Goal: Information Seeking & Learning: Learn about a topic

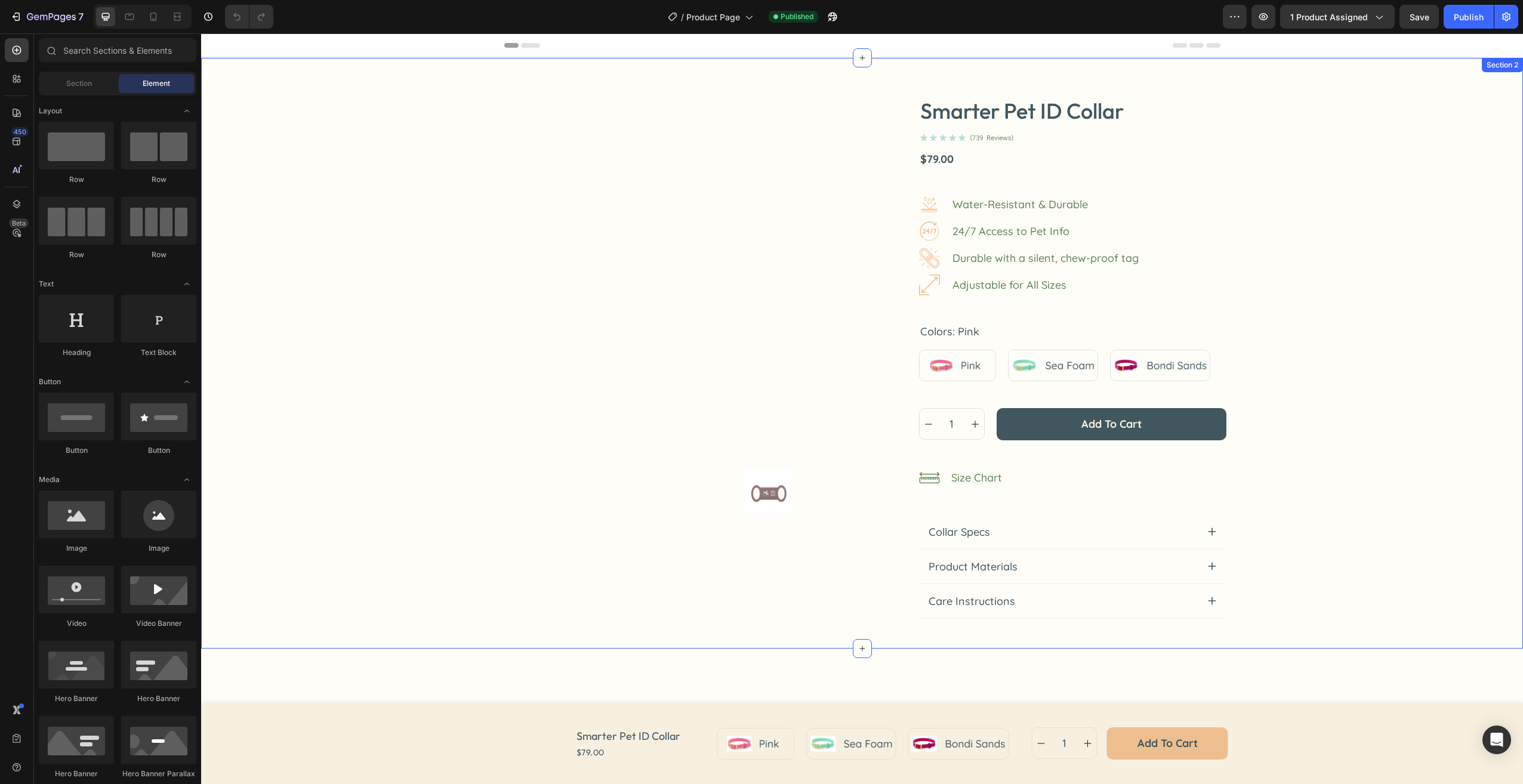
radio input "false"
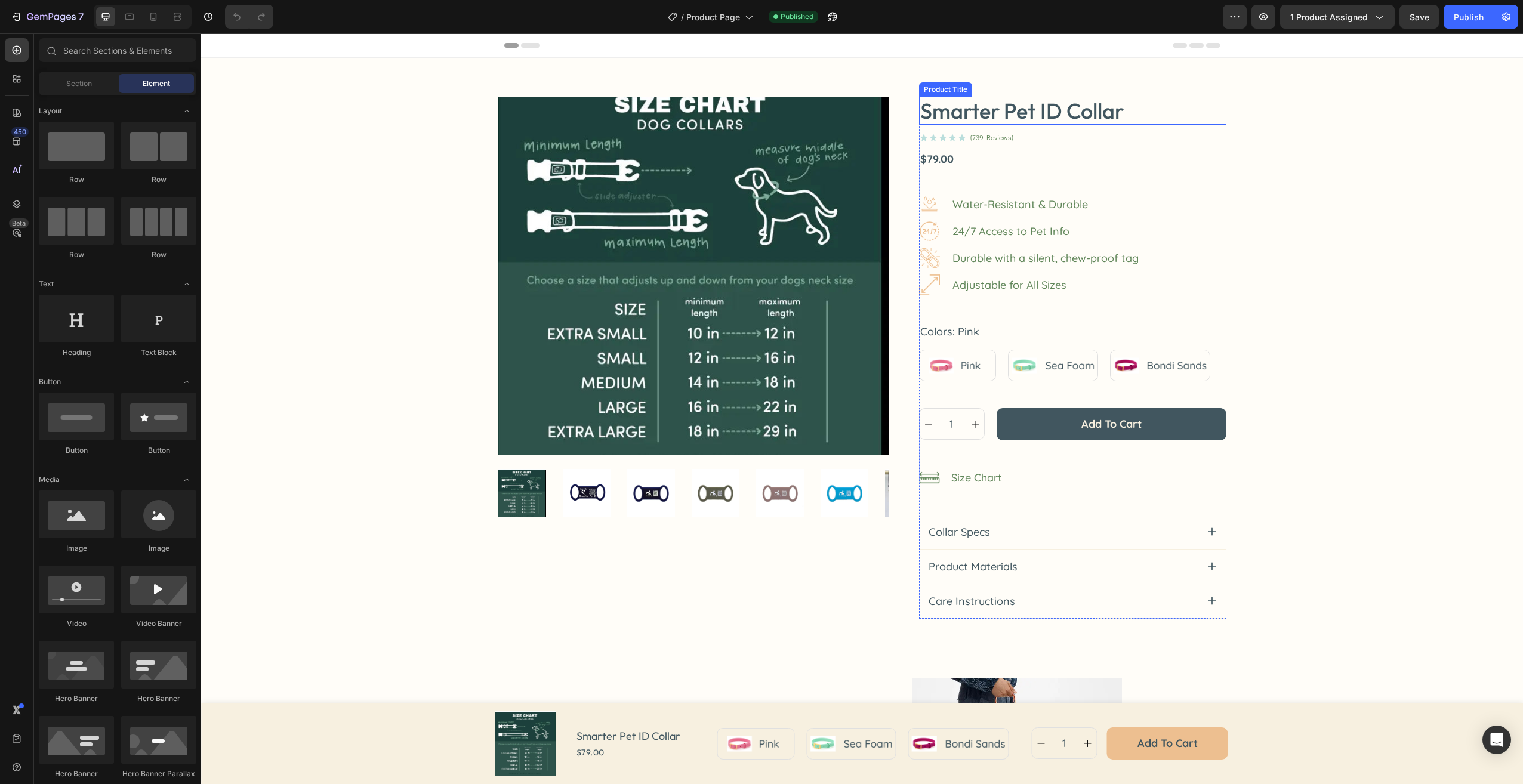
click at [1038, 110] on h2 "Smarter Pet ID Collar" at bounding box center [1072, 110] width 307 height 28
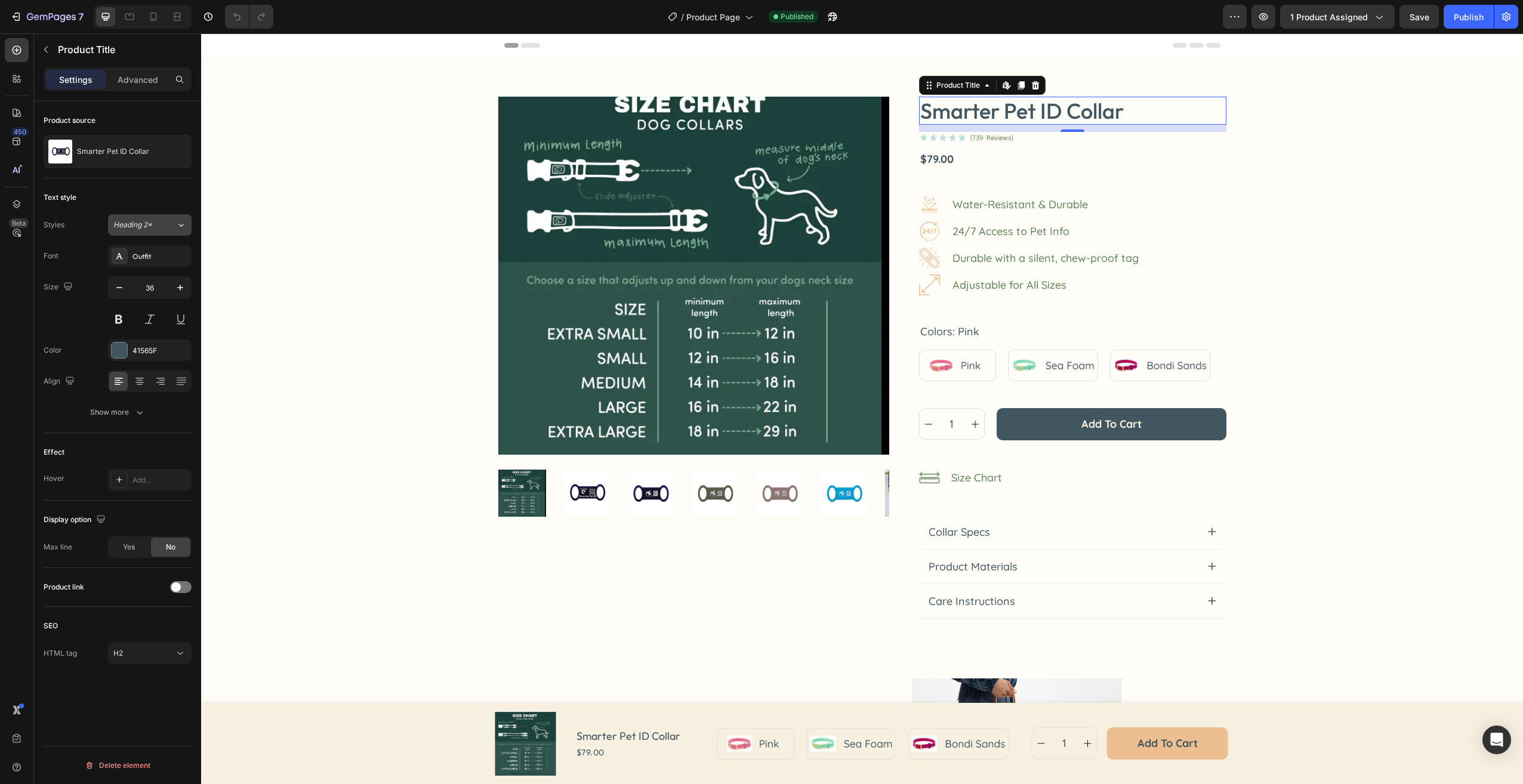
click at [145, 228] on span "Heading 2*" at bounding box center [132, 225] width 38 height 10
click at [112, 193] on div "Text style" at bounding box center [117, 197] width 148 height 19
click at [1014, 204] on p "Water-Resistant & Durable" at bounding box center [1020, 204] width 136 height 16
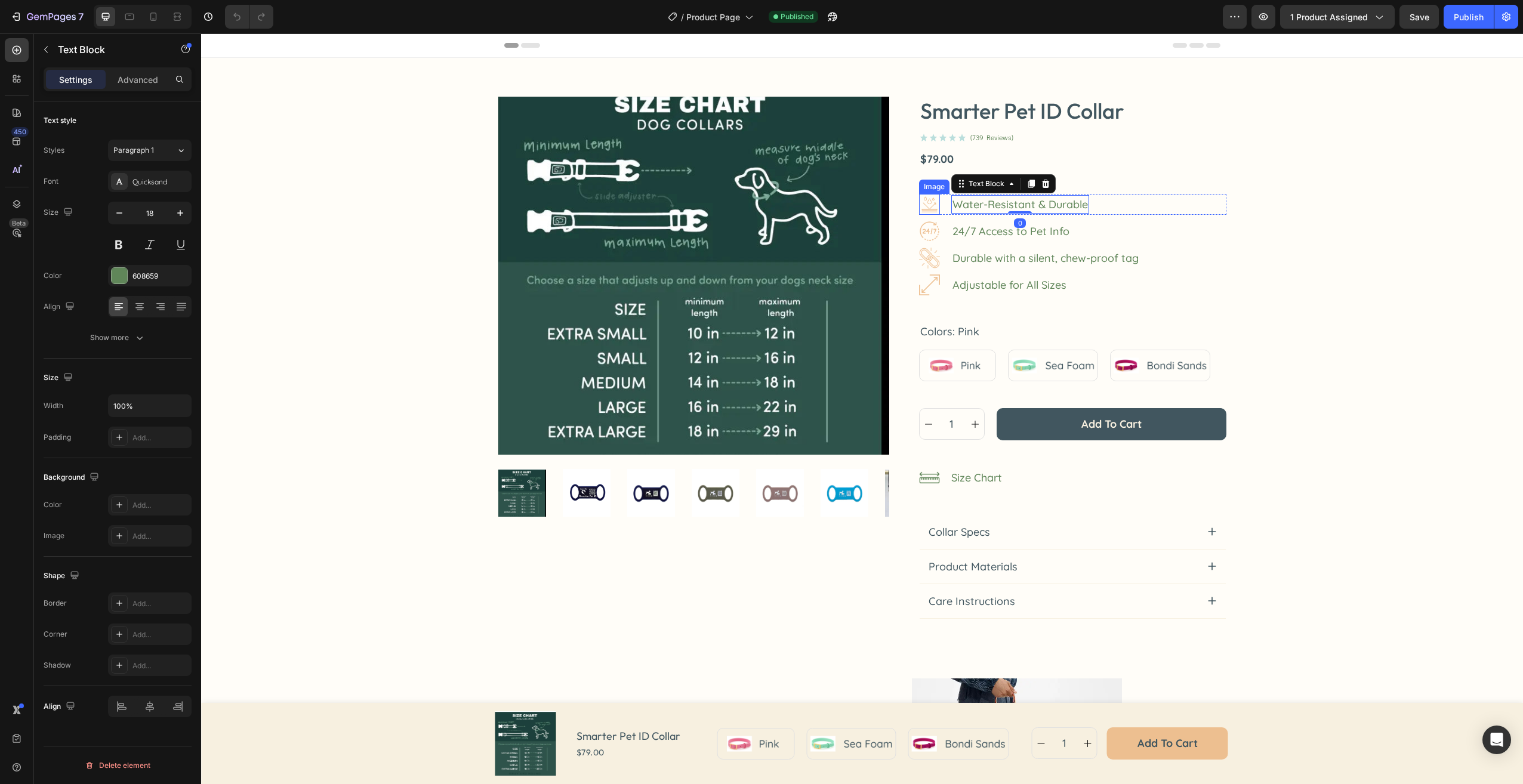
click at [920, 203] on img at bounding box center [929, 204] width 21 height 21
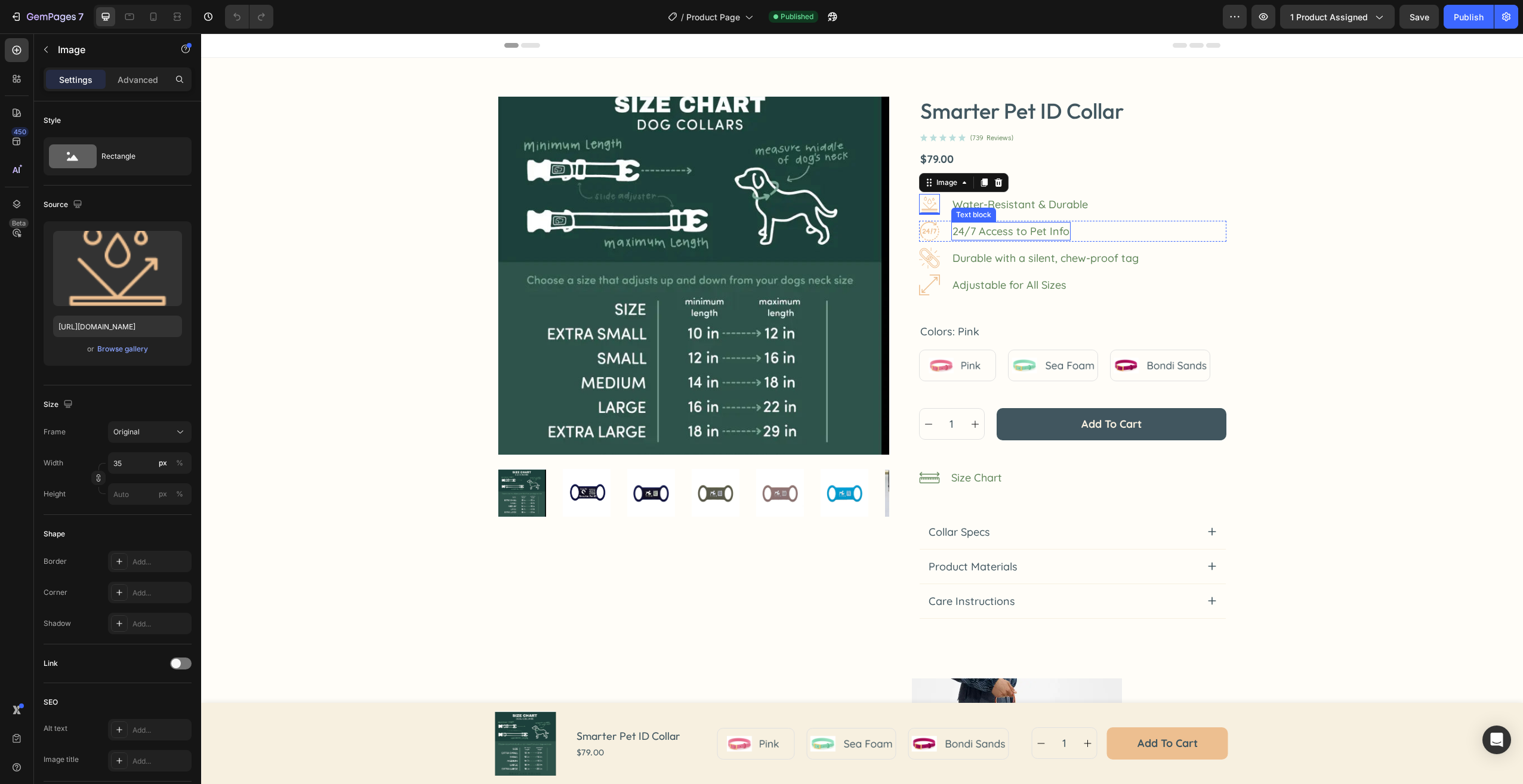
click at [1030, 224] on p "24/7 Access to Pet Info" at bounding box center [1010, 231] width 117 height 16
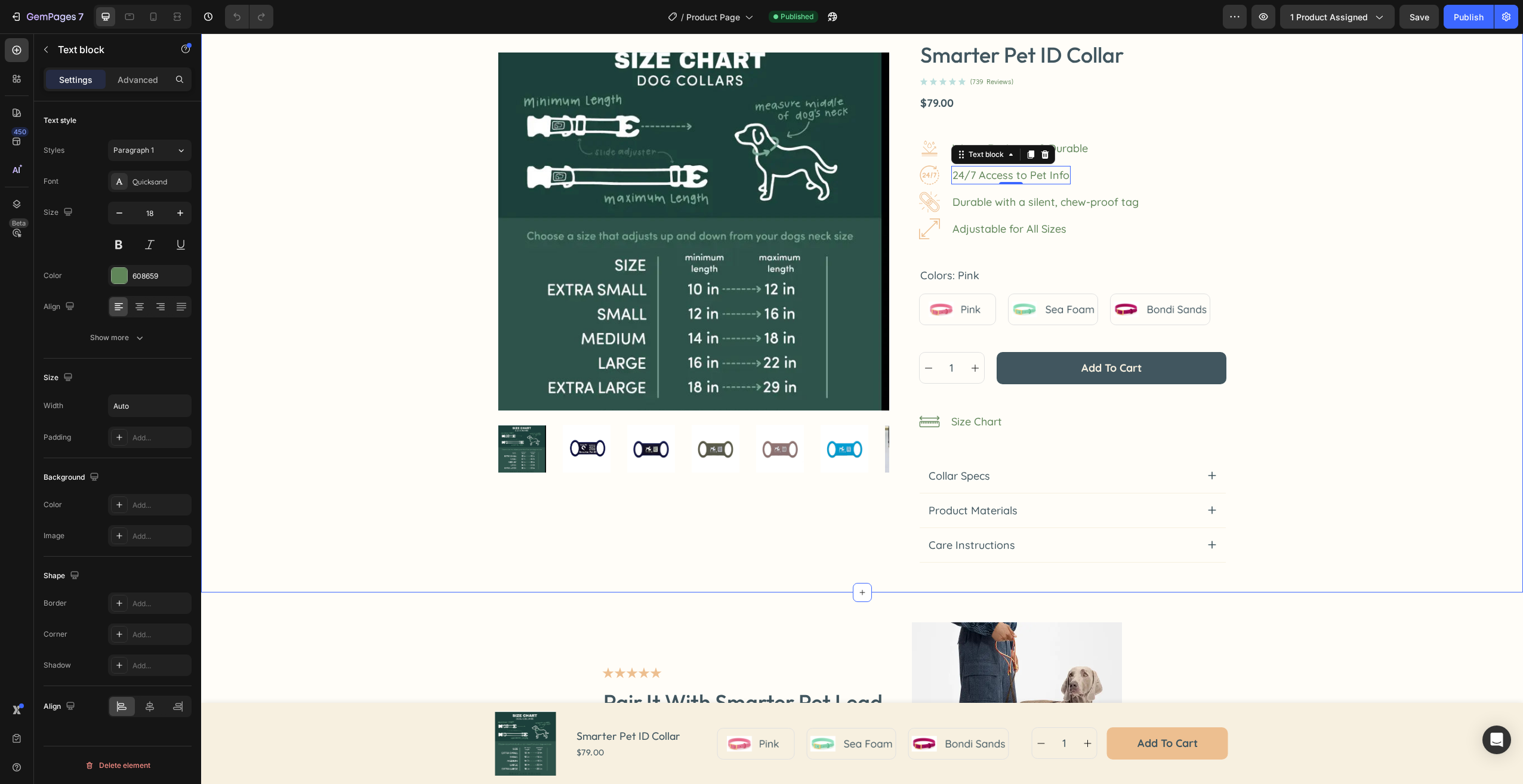
scroll to position [52, 0]
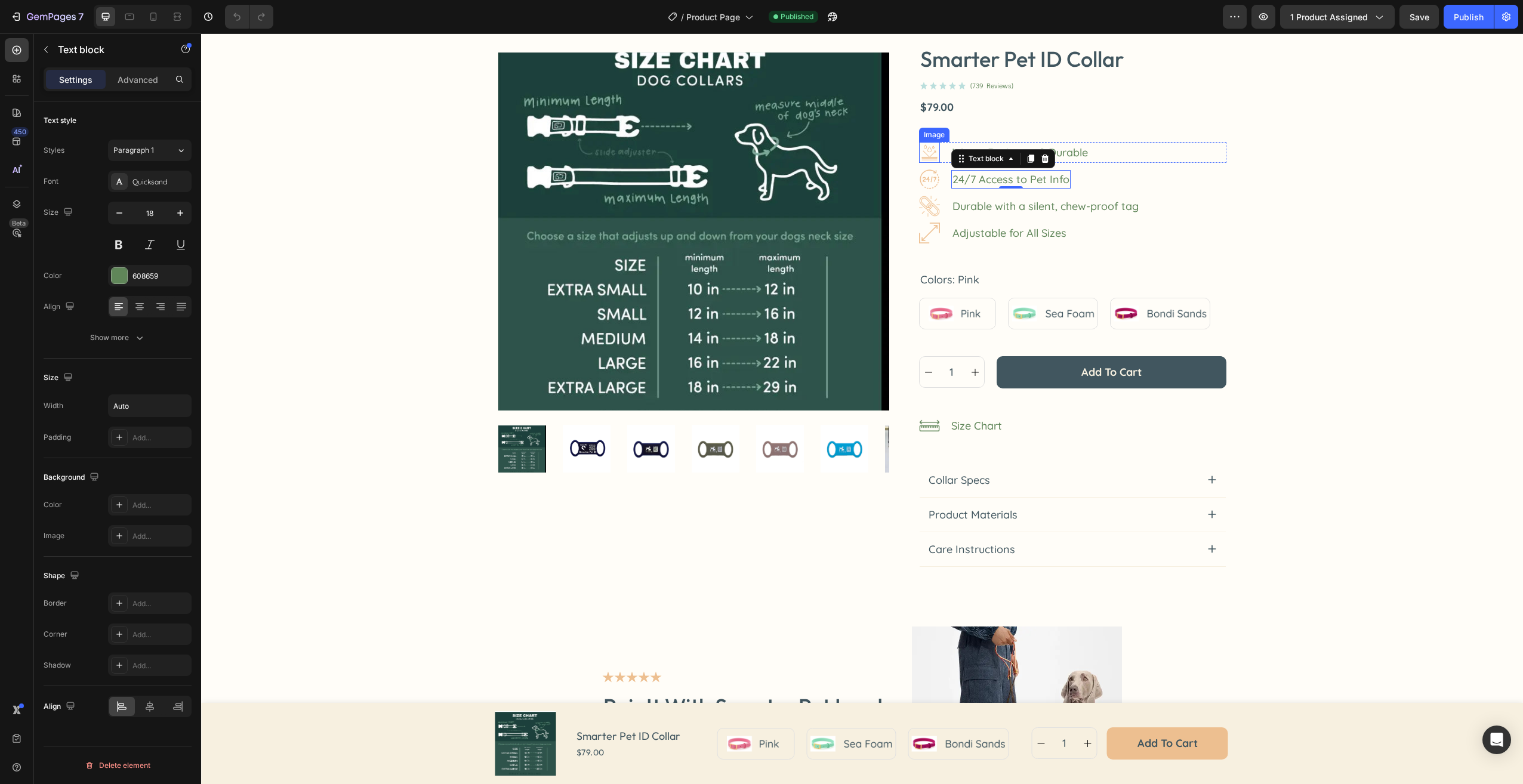
click at [926, 151] on img at bounding box center [929, 153] width 21 height 21
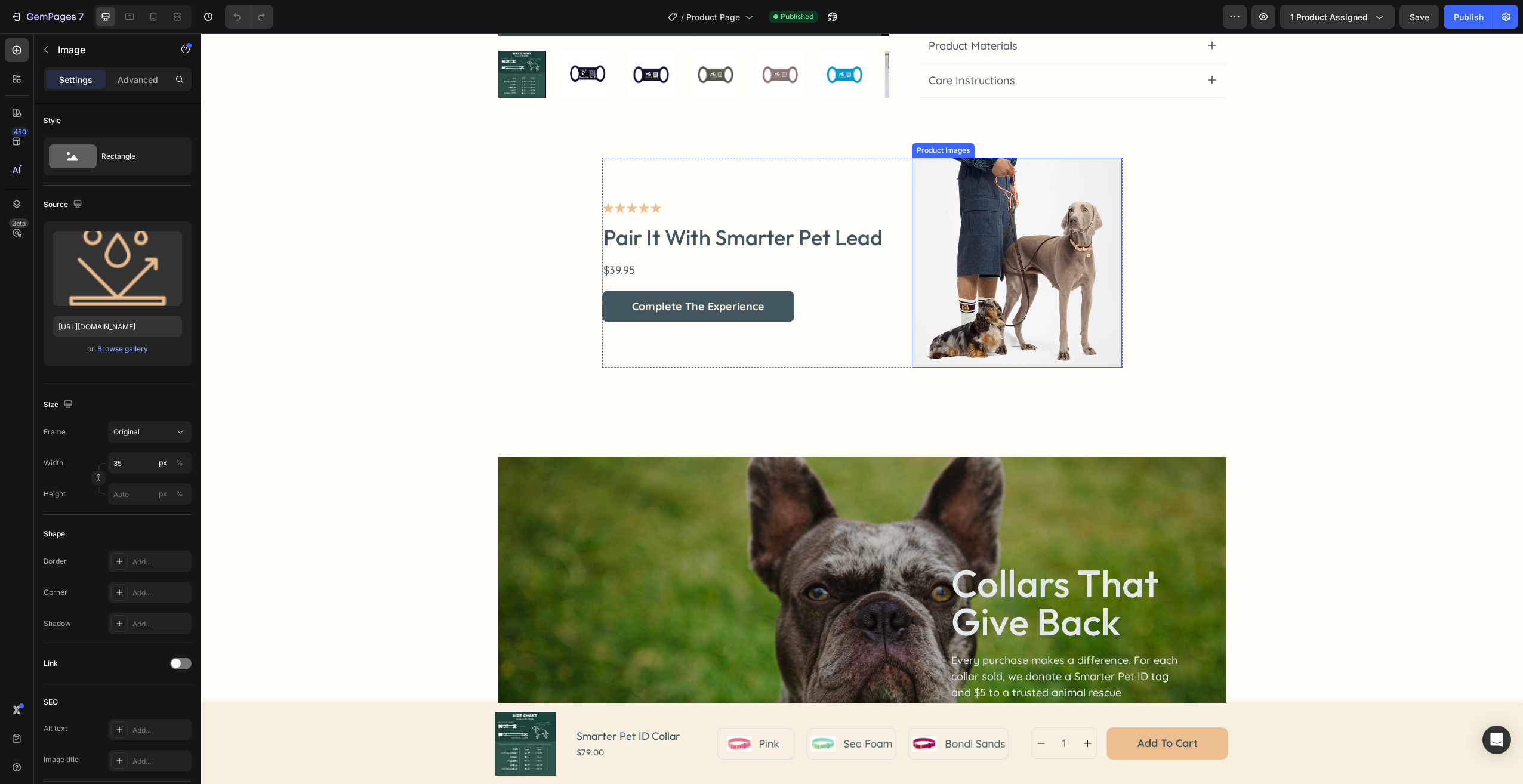
scroll to position [530, 0]
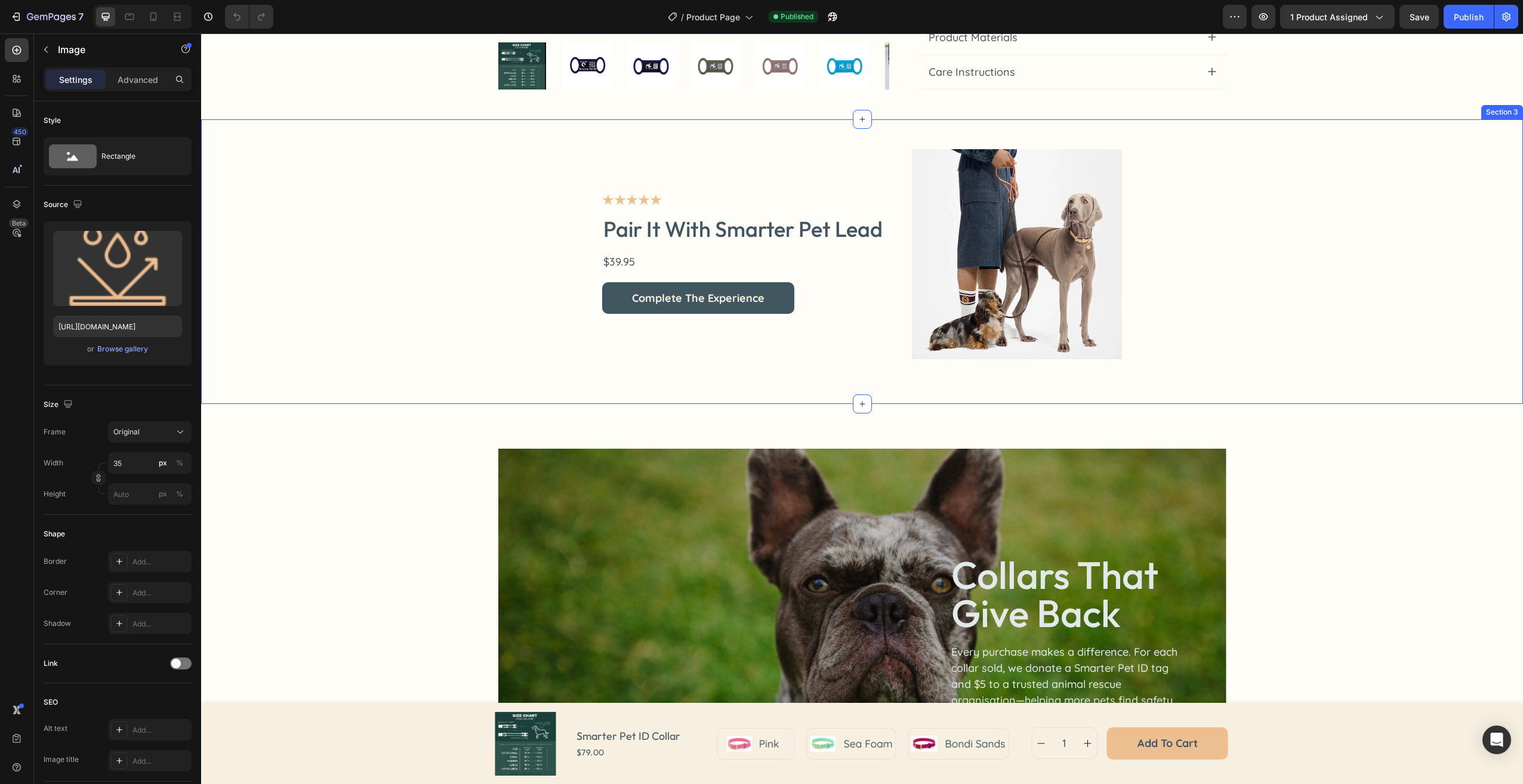
click at [1331, 248] on div "Icon Icon Icon Icon Icon Icon List Pair It With Smarter Pet Lead Product Title …" at bounding box center [862, 254] width 1288 height 210
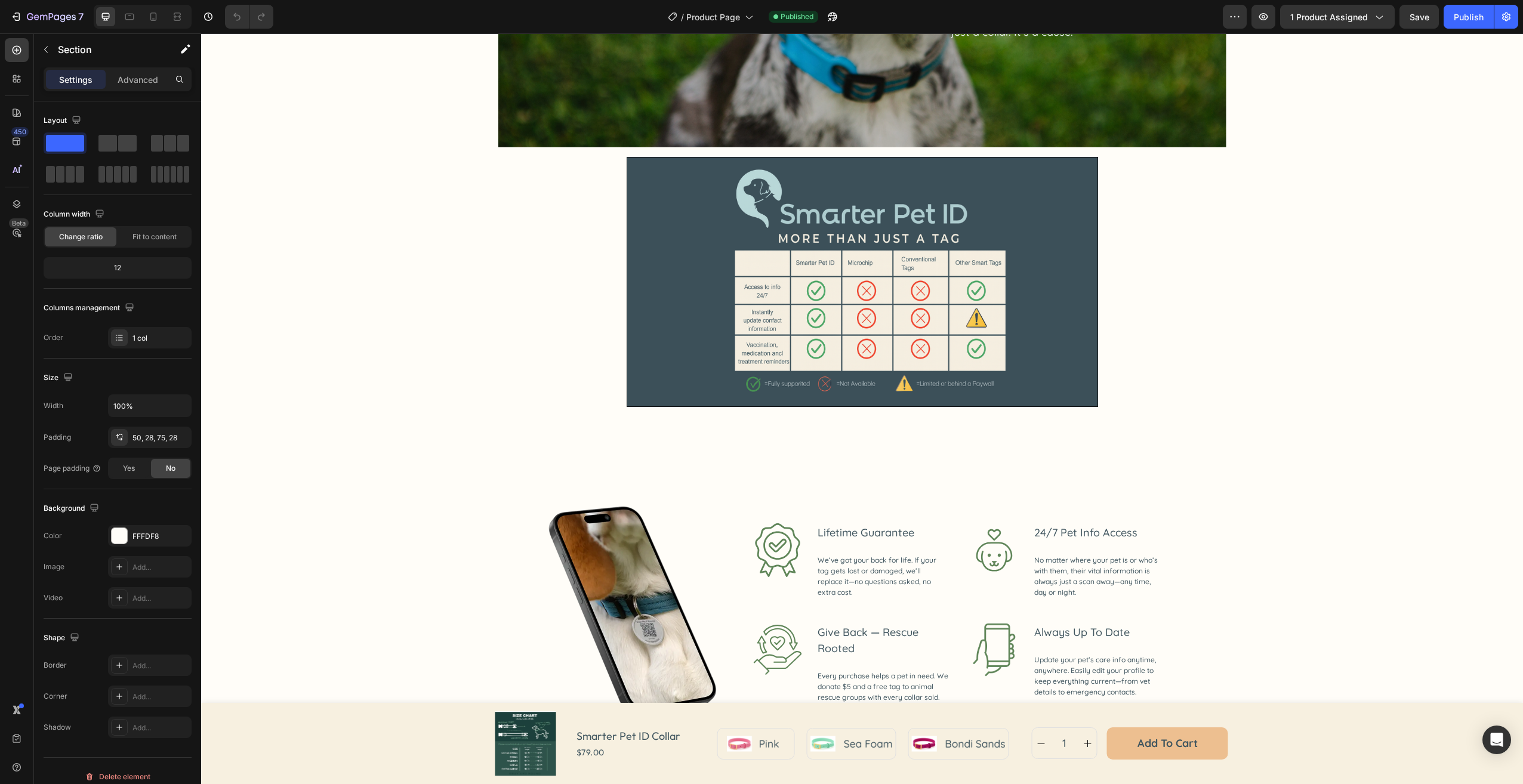
scroll to position [1306, 0]
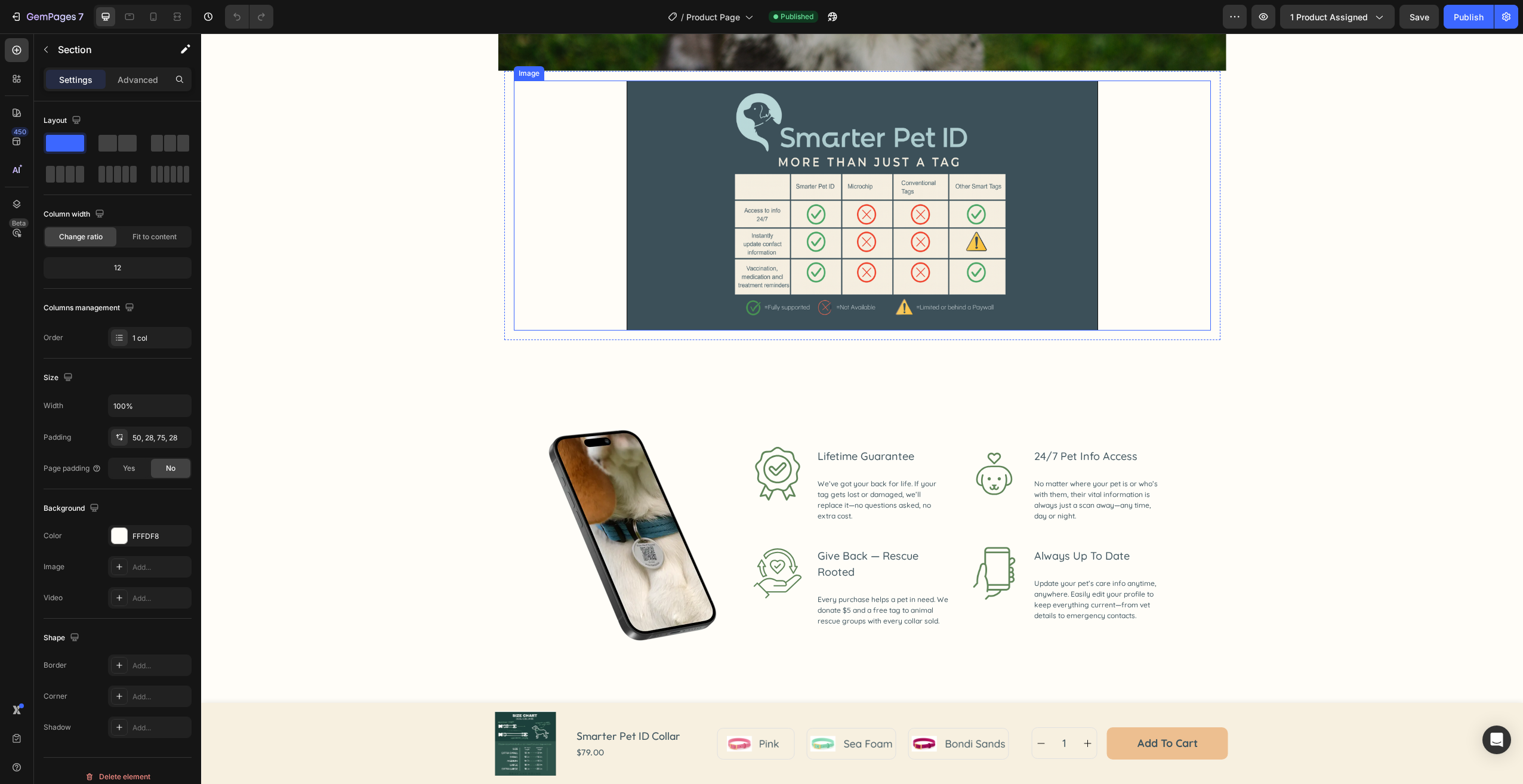
click at [1170, 209] on div at bounding box center [862, 205] width 697 height 250
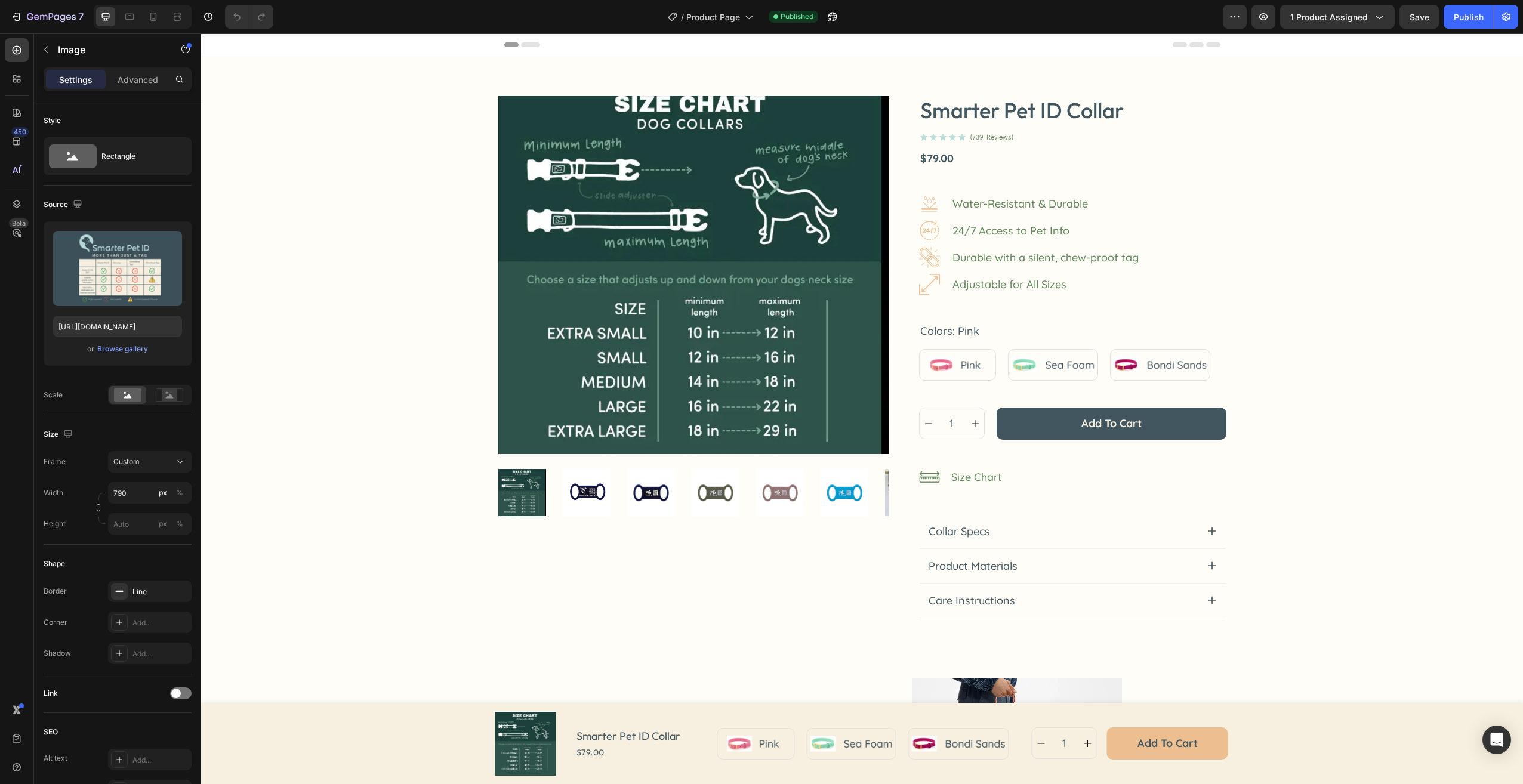
scroll to position [0, 0]
click at [592, 496] on img at bounding box center [586, 492] width 48 height 48
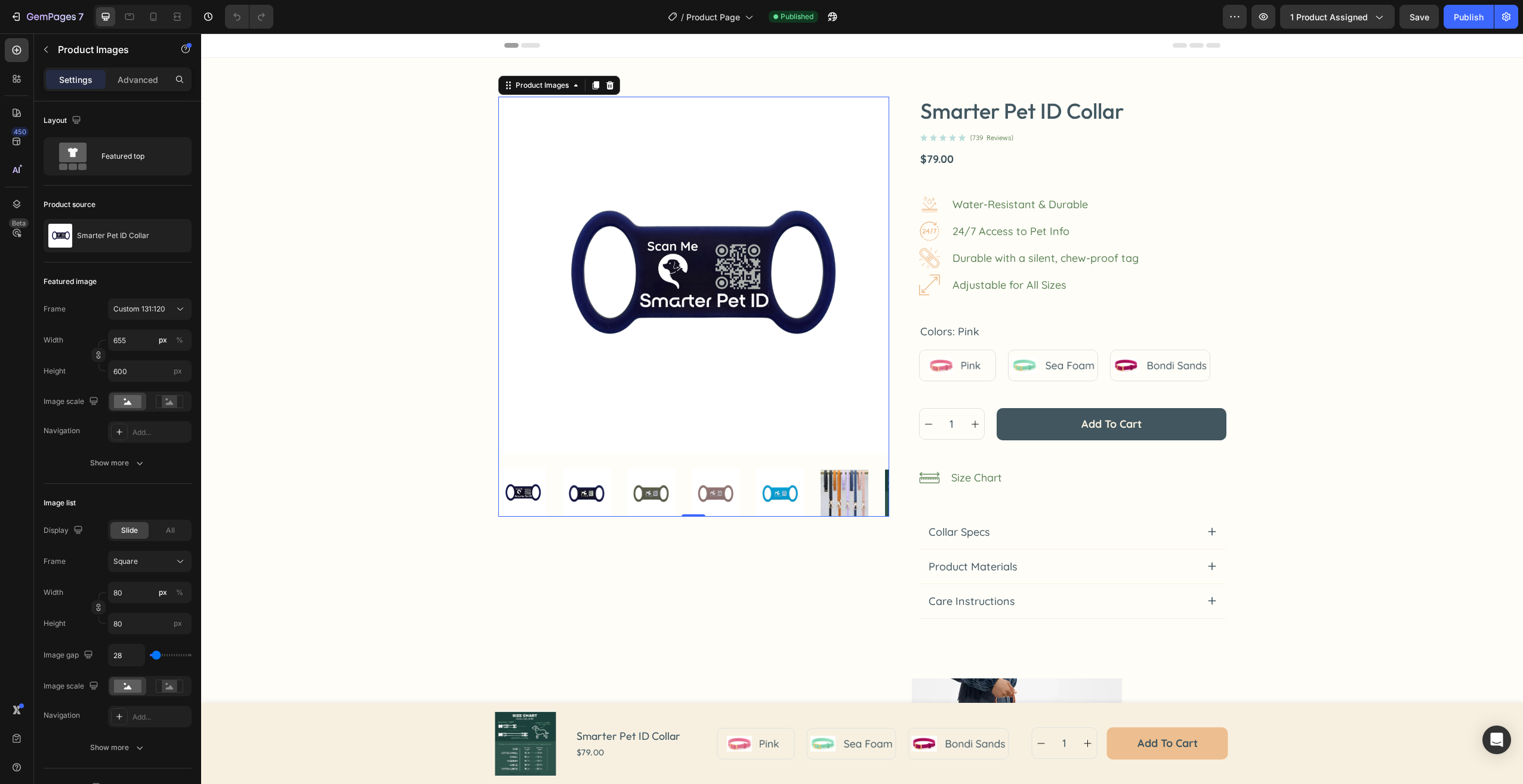
click at [842, 479] on img at bounding box center [844, 492] width 48 height 48
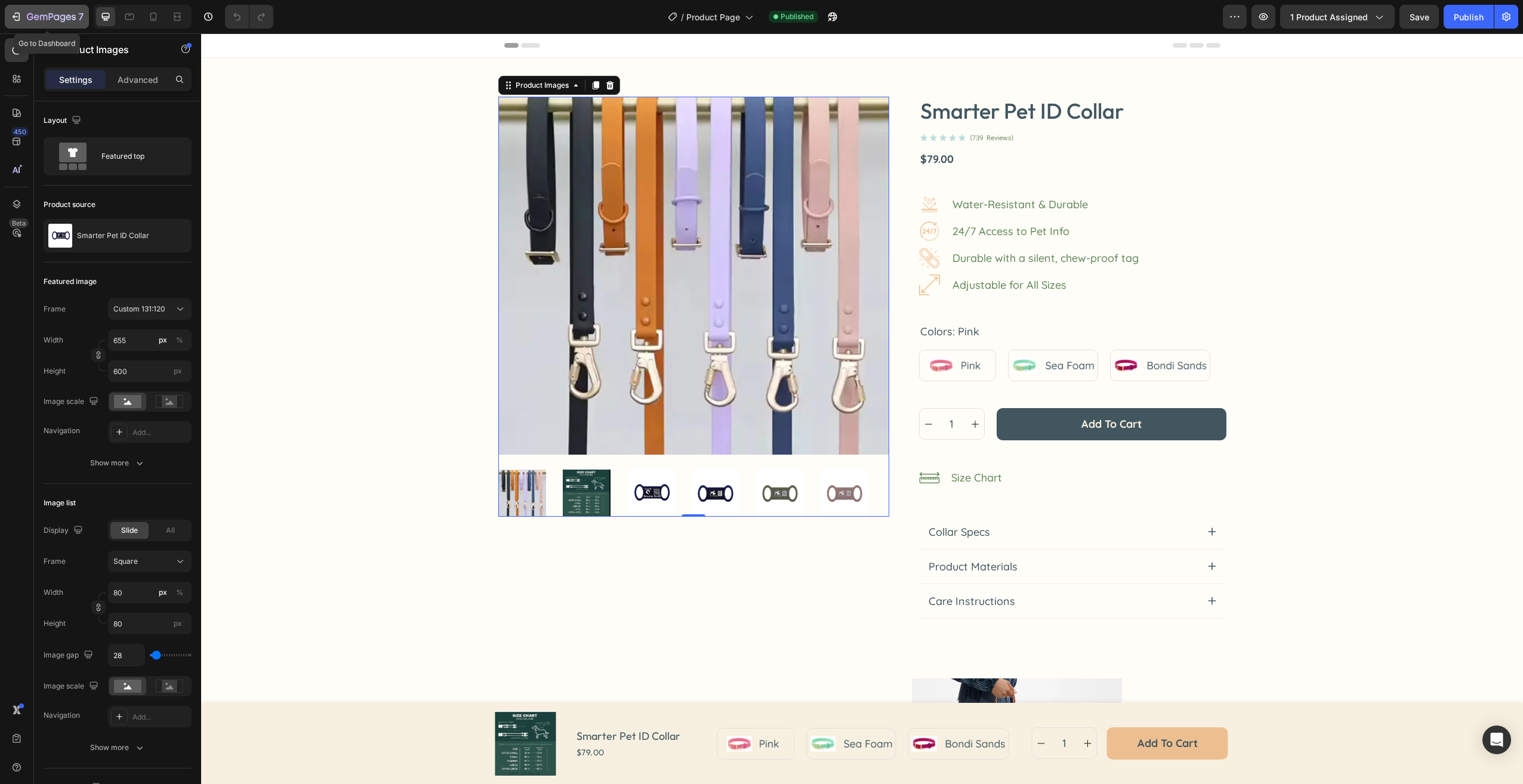
click at [34, 18] on icon "button" at bounding box center [51, 18] width 49 height 10
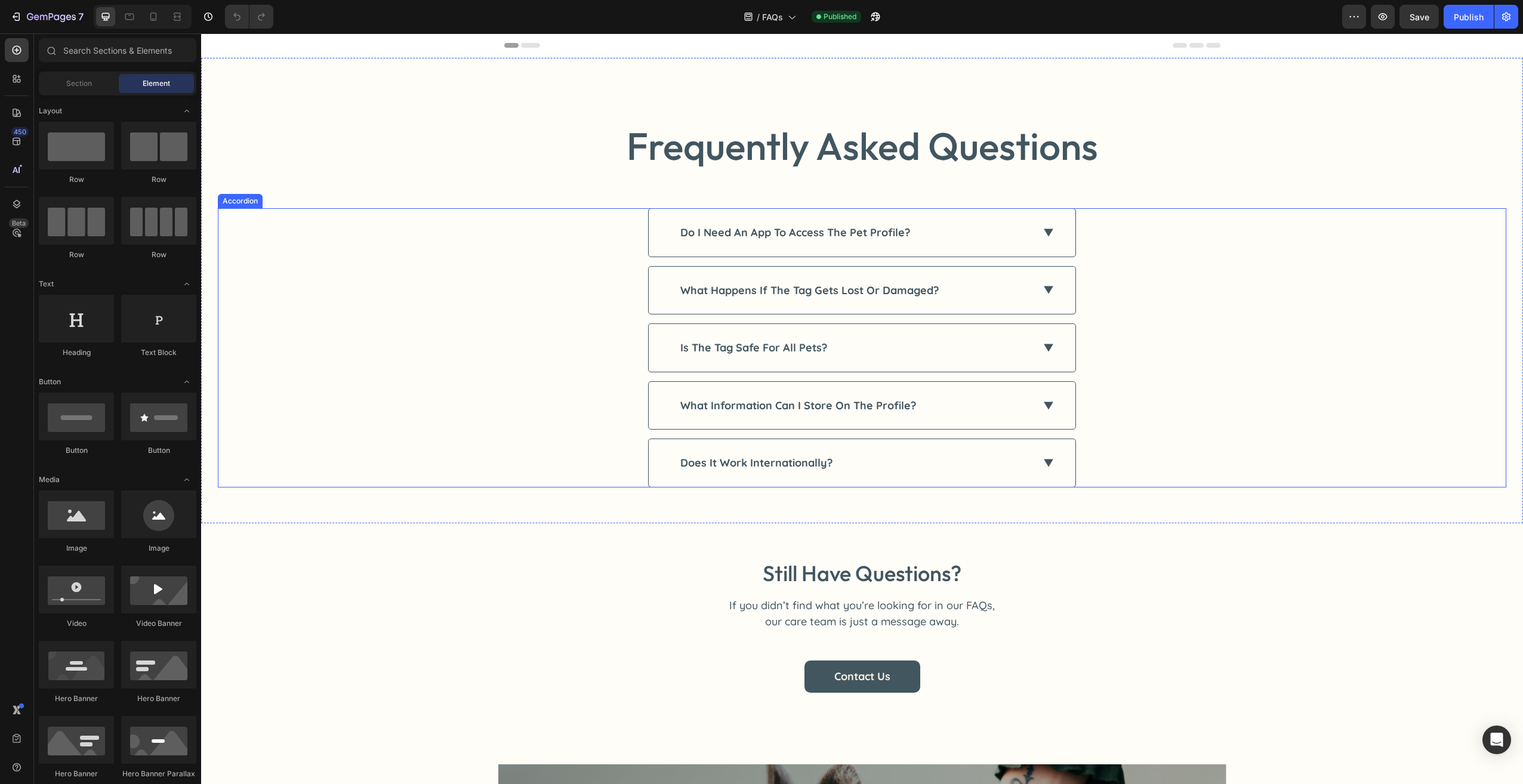
click at [1033, 231] on div "do i need an app to access the pet profile?" at bounding box center [862, 232] width 427 height 48
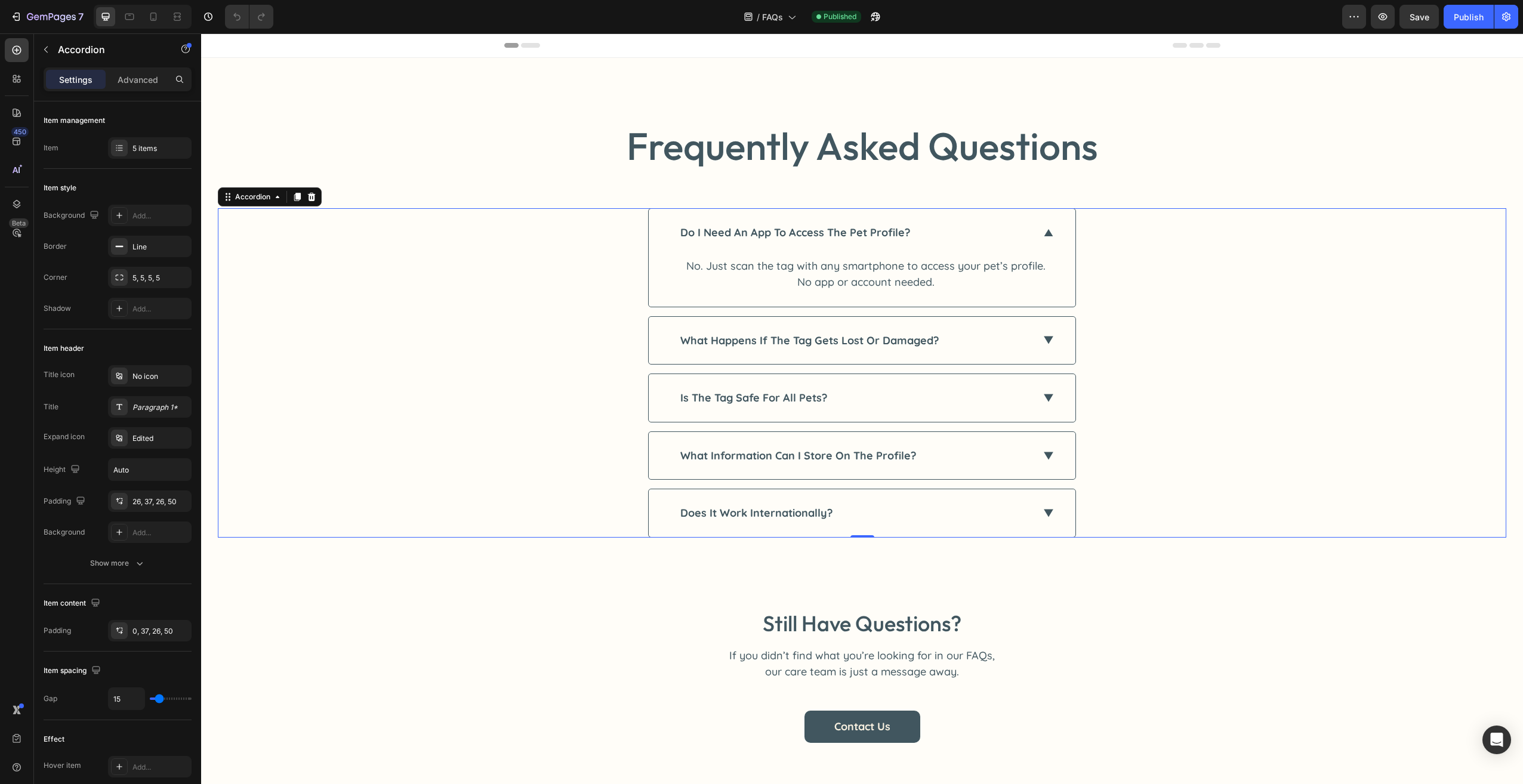
click at [1045, 340] on icon at bounding box center [1048, 340] width 10 height 8
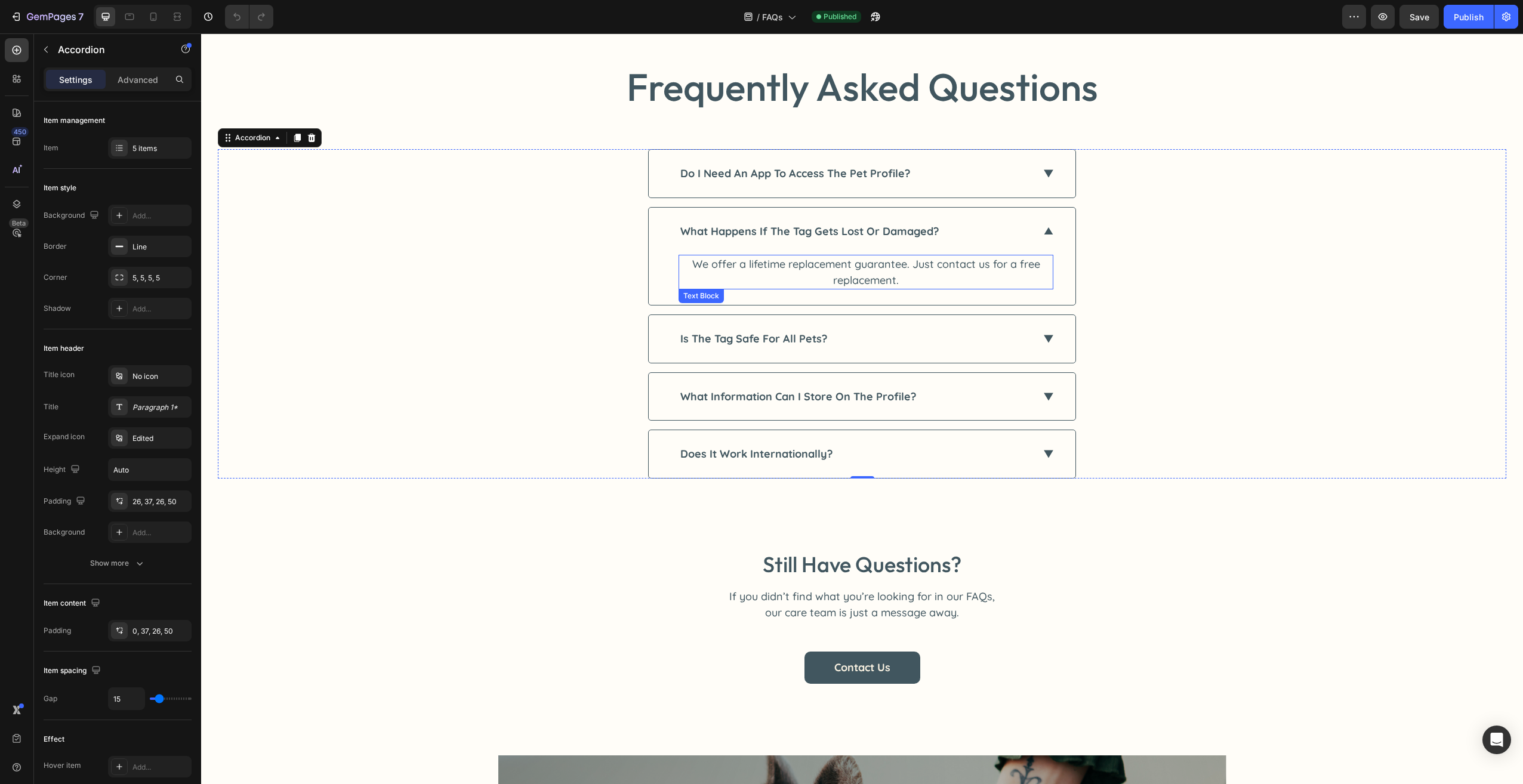
scroll to position [59, 0]
click at [909, 346] on div "is the tag safe for all pets?" at bounding box center [856, 339] width 355 height 17
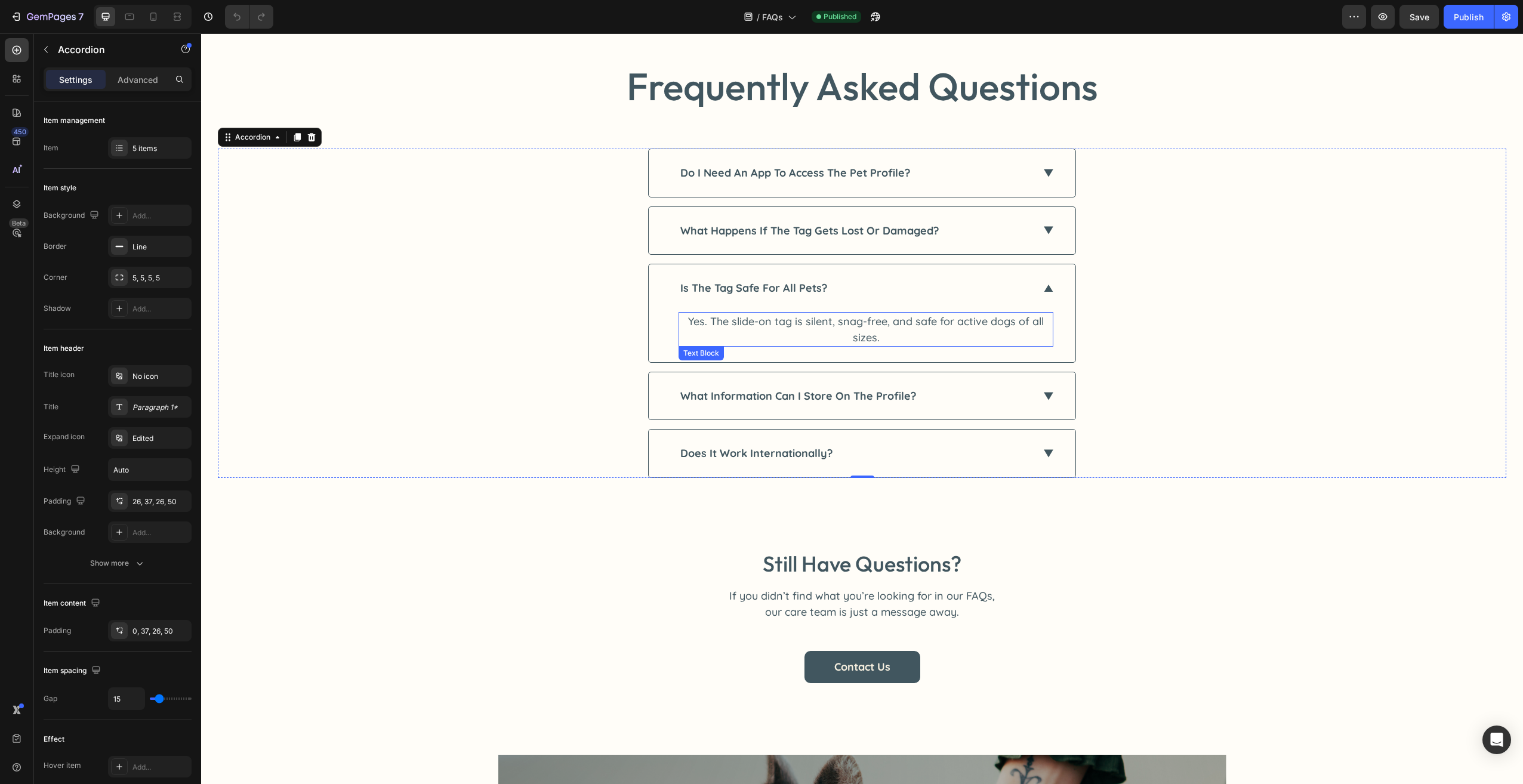
click at [973, 326] on p "Yes. The slide-on tag is silent, snag-free, and safe for active dogs of all siz…" at bounding box center [866, 329] width 372 height 32
drag, startPoint x: 997, startPoint y: 309, endPoint x: 999, endPoint y: 320, distance: 11.2
click at [997, 309] on div "is the tag safe for all pets?" at bounding box center [862, 288] width 427 height 48
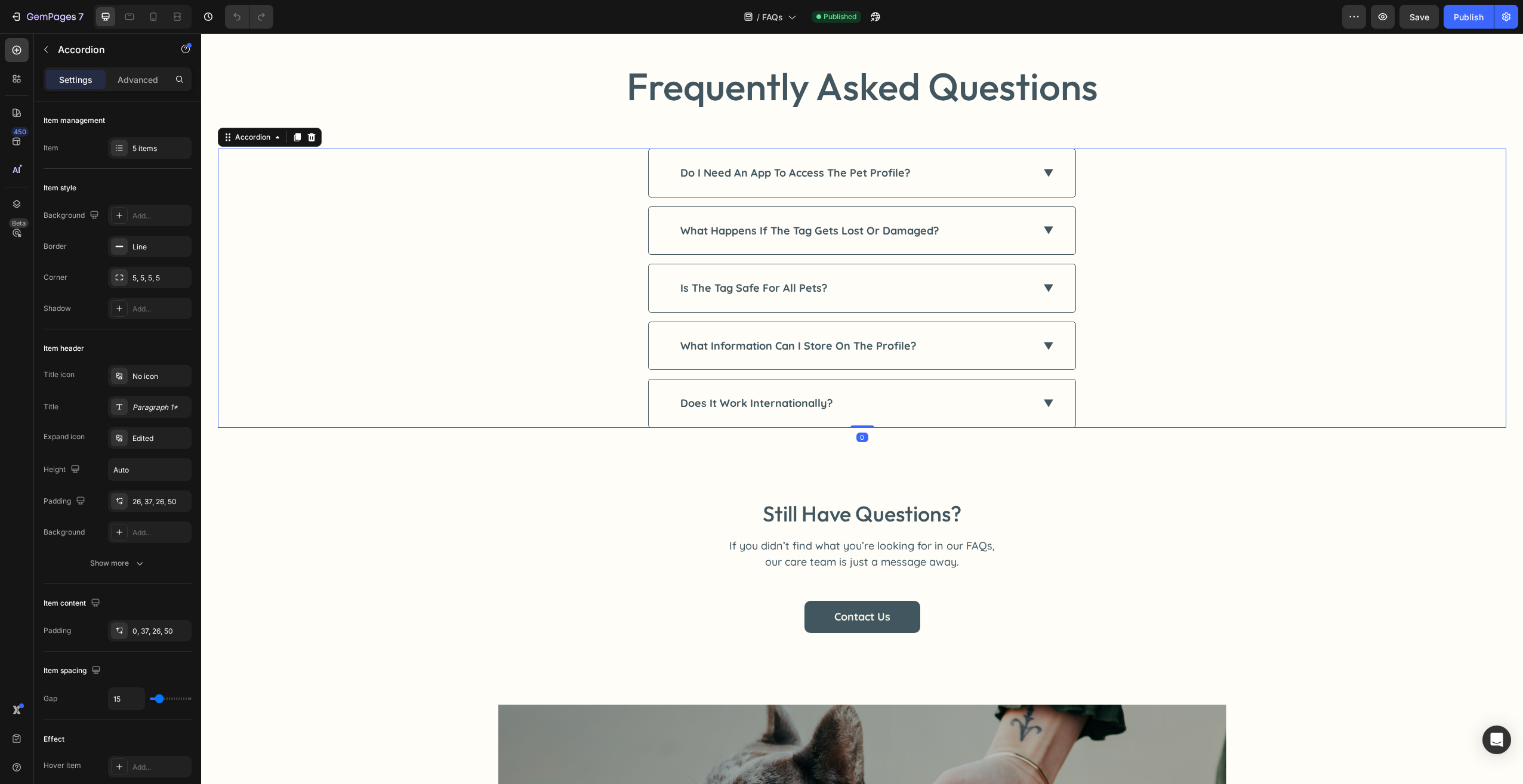
click at [1044, 291] on icon at bounding box center [1048, 288] width 10 height 8
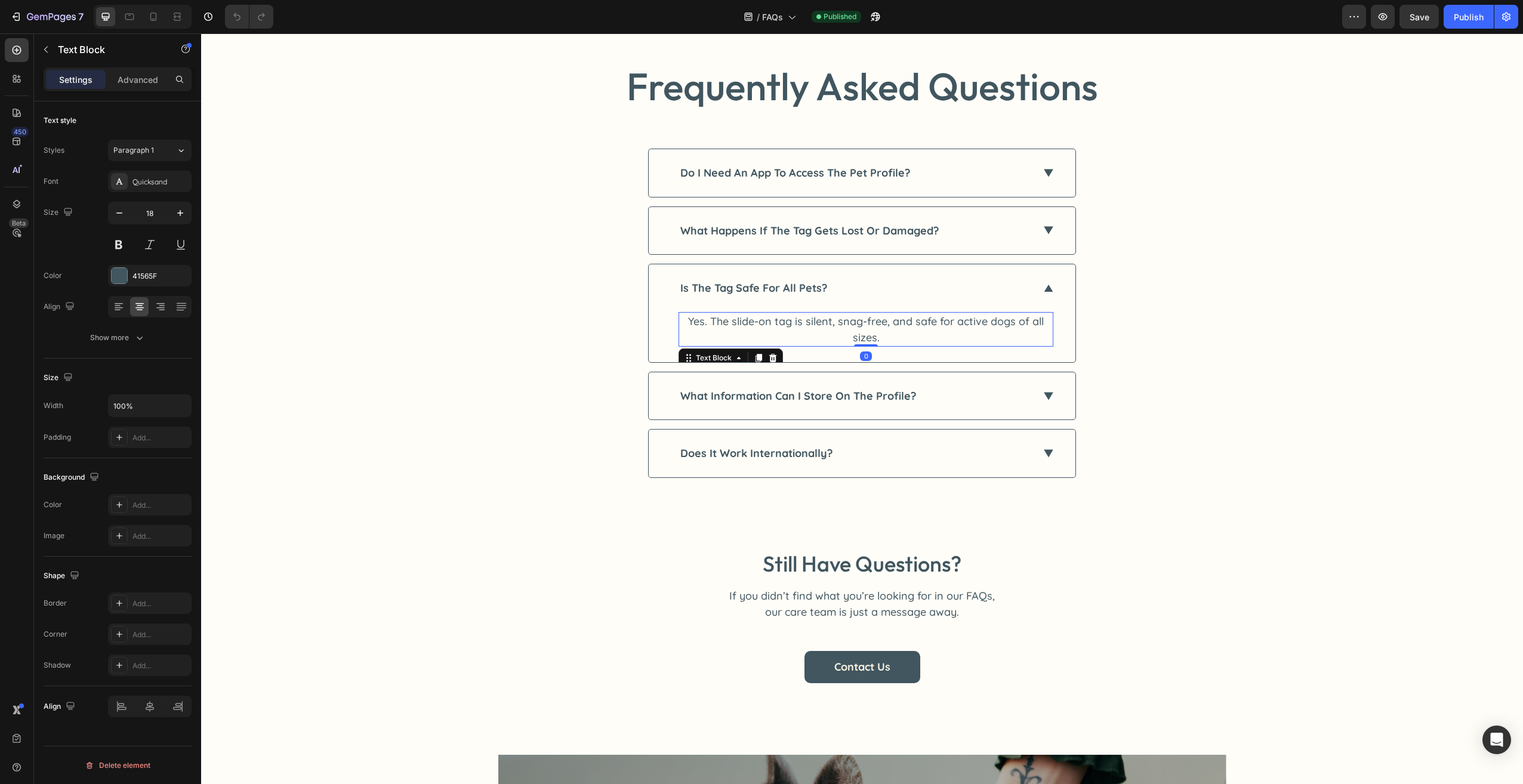
click at [1008, 320] on p "Yes. The slide-on tag is silent, snag-free, and safe for active dogs of all siz…" at bounding box center [866, 329] width 372 height 32
click at [1006, 321] on p "Yes. The slide-on tag is silent, snag-free, and safe for active dogs of all siz…" at bounding box center [866, 329] width 372 height 32
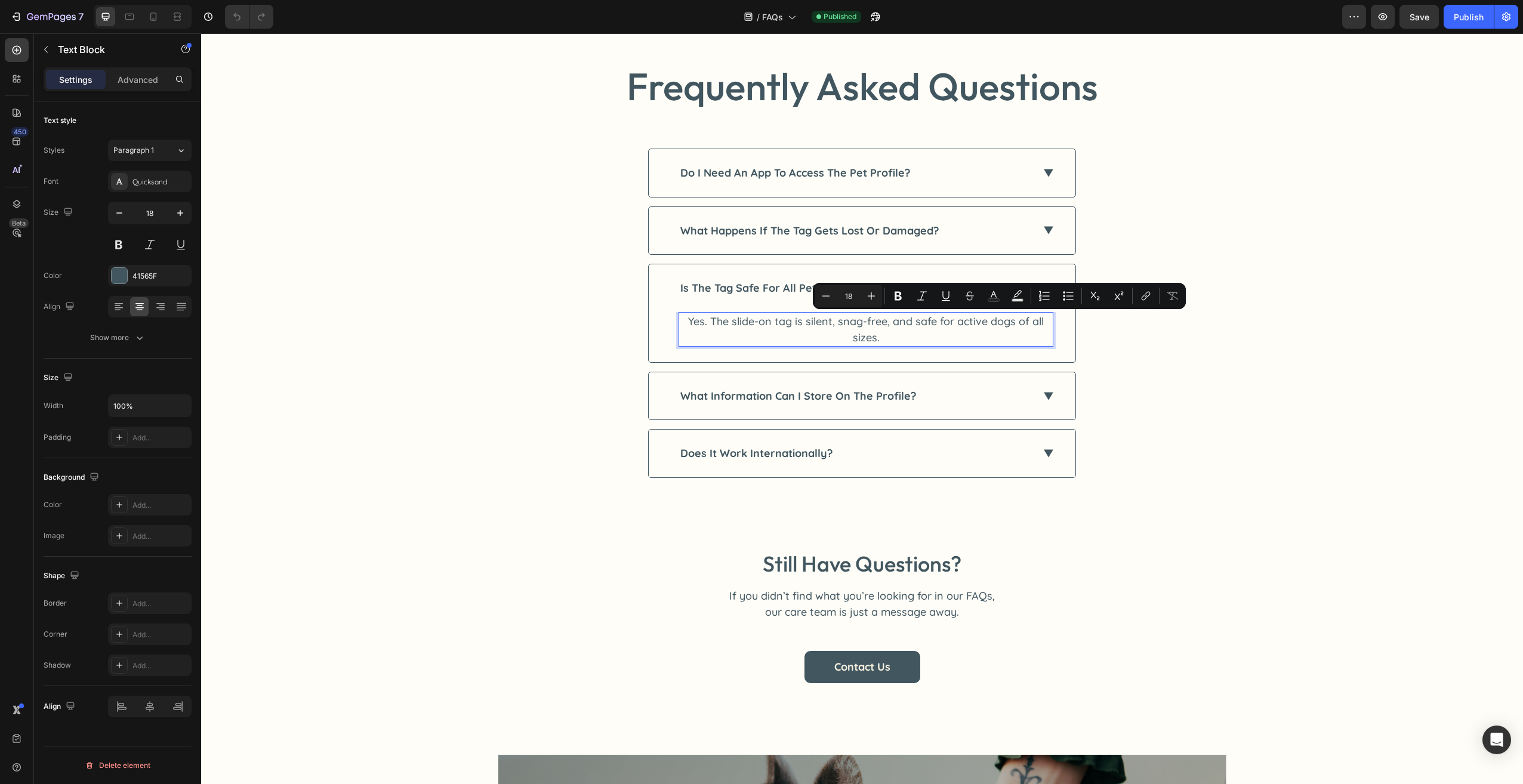
click at [1005, 328] on p "Yes. The slide-on tag is silent, snag-free, and safe for active dogs of all siz…" at bounding box center [866, 329] width 372 height 32
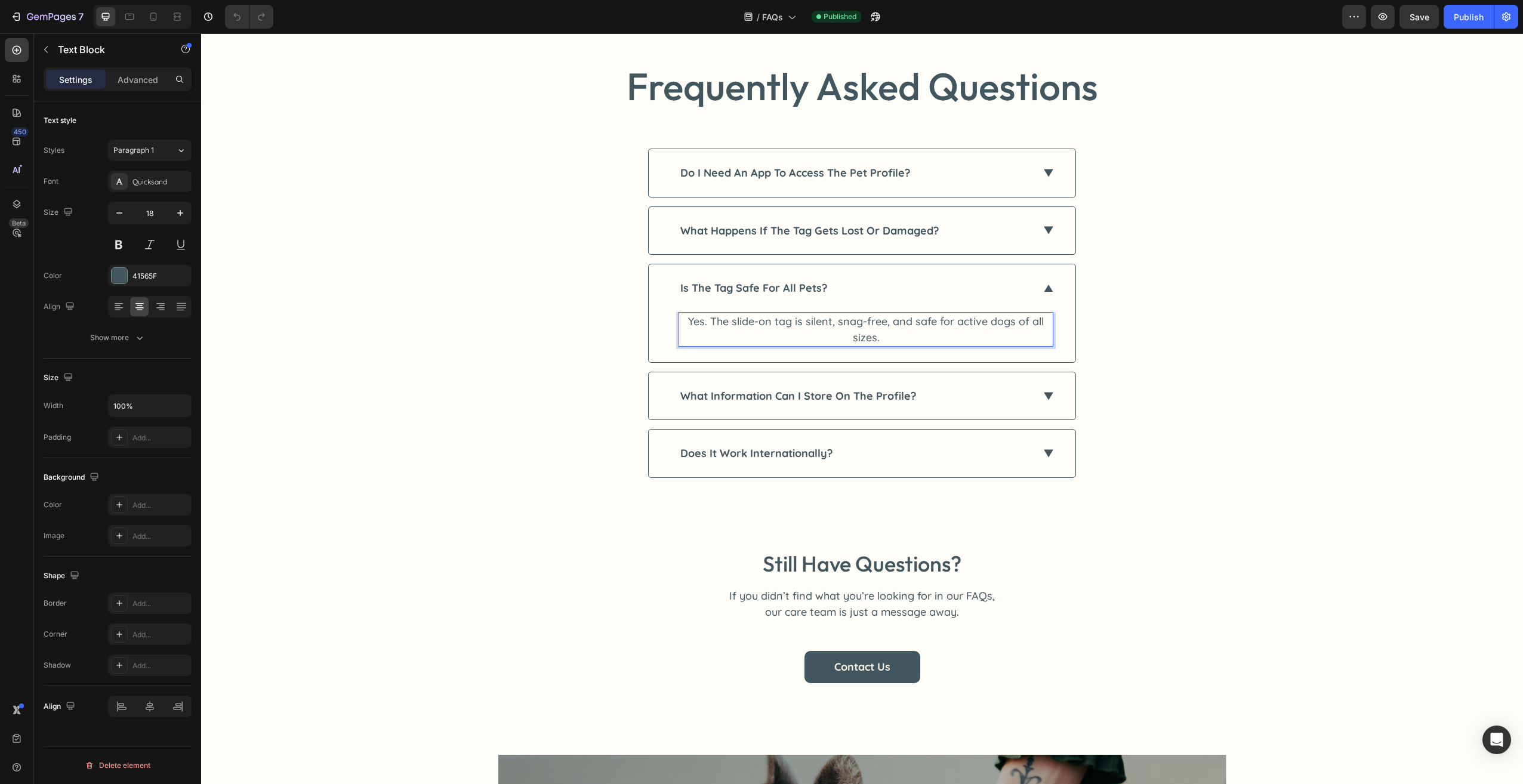
click at [1012, 323] on p "Yes. The slide-on tag is silent, snag-free, and safe for active dogs of all siz…" at bounding box center [866, 329] width 372 height 32
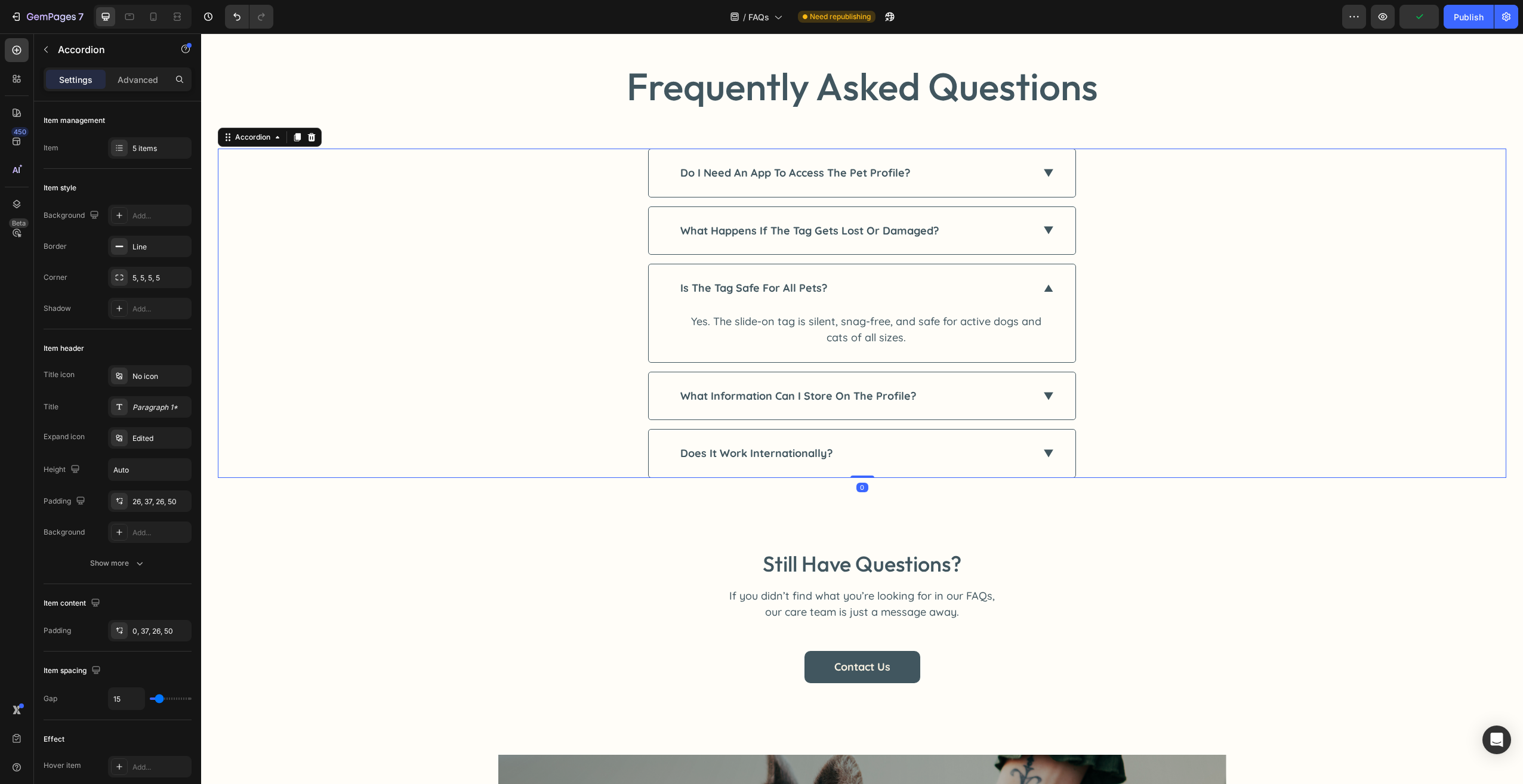
click at [1044, 395] on icon at bounding box center [1048, 396] width 10 height 8
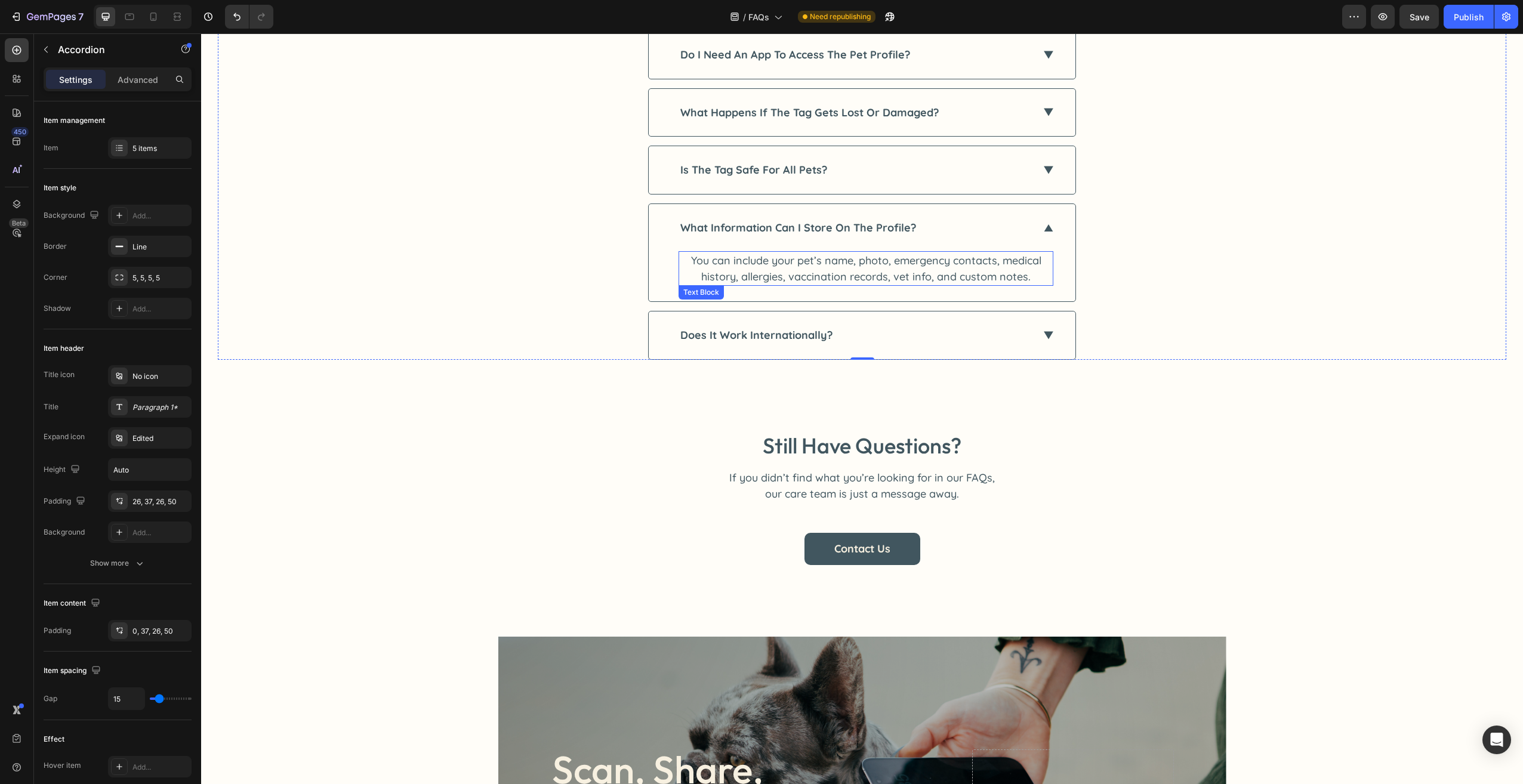
scroll to position [179, 0]
click at [1038, 337] on div "does it work internationally?" at bounding box center [862, 334] width 427 height 48
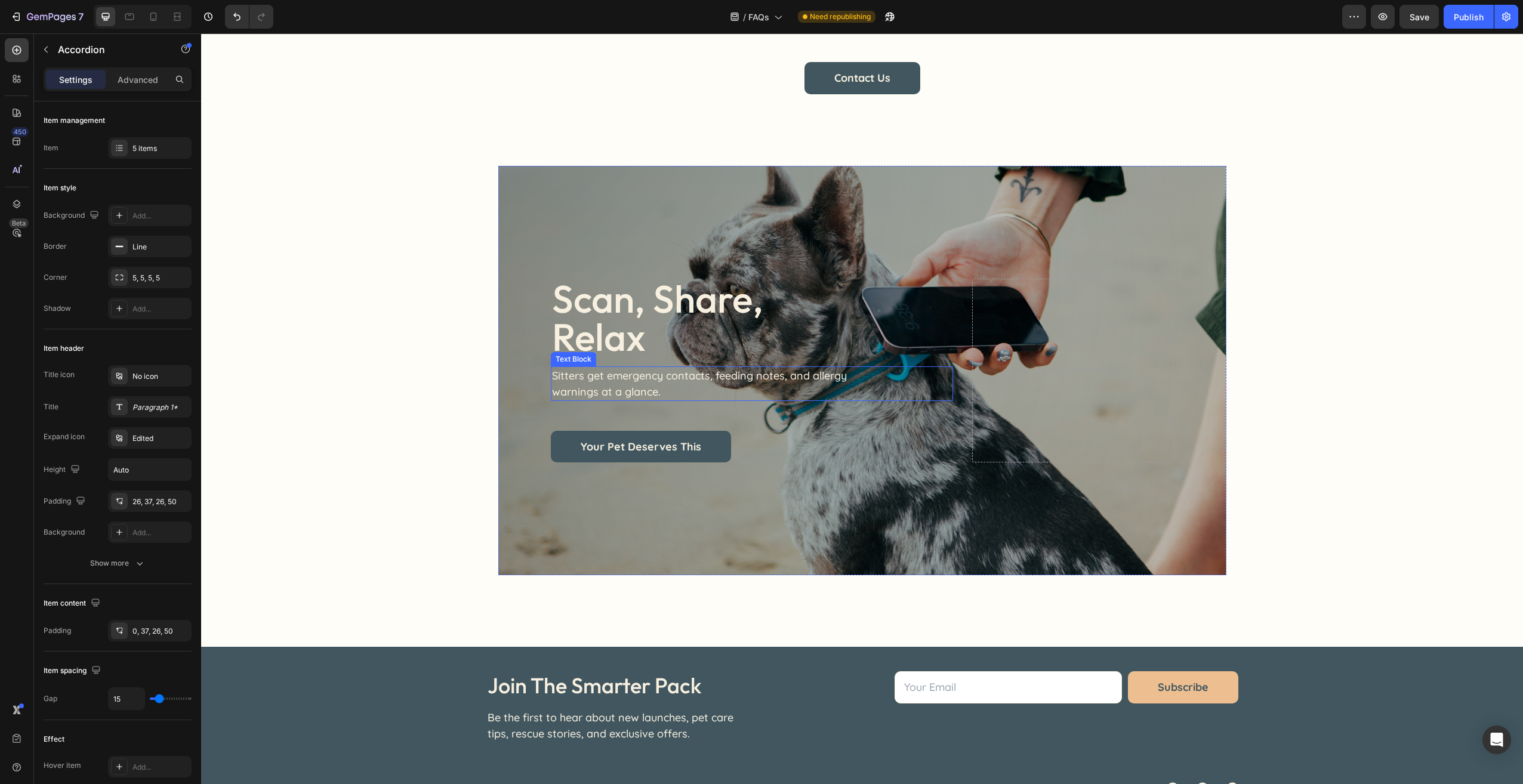
scroll to position [656, 0]
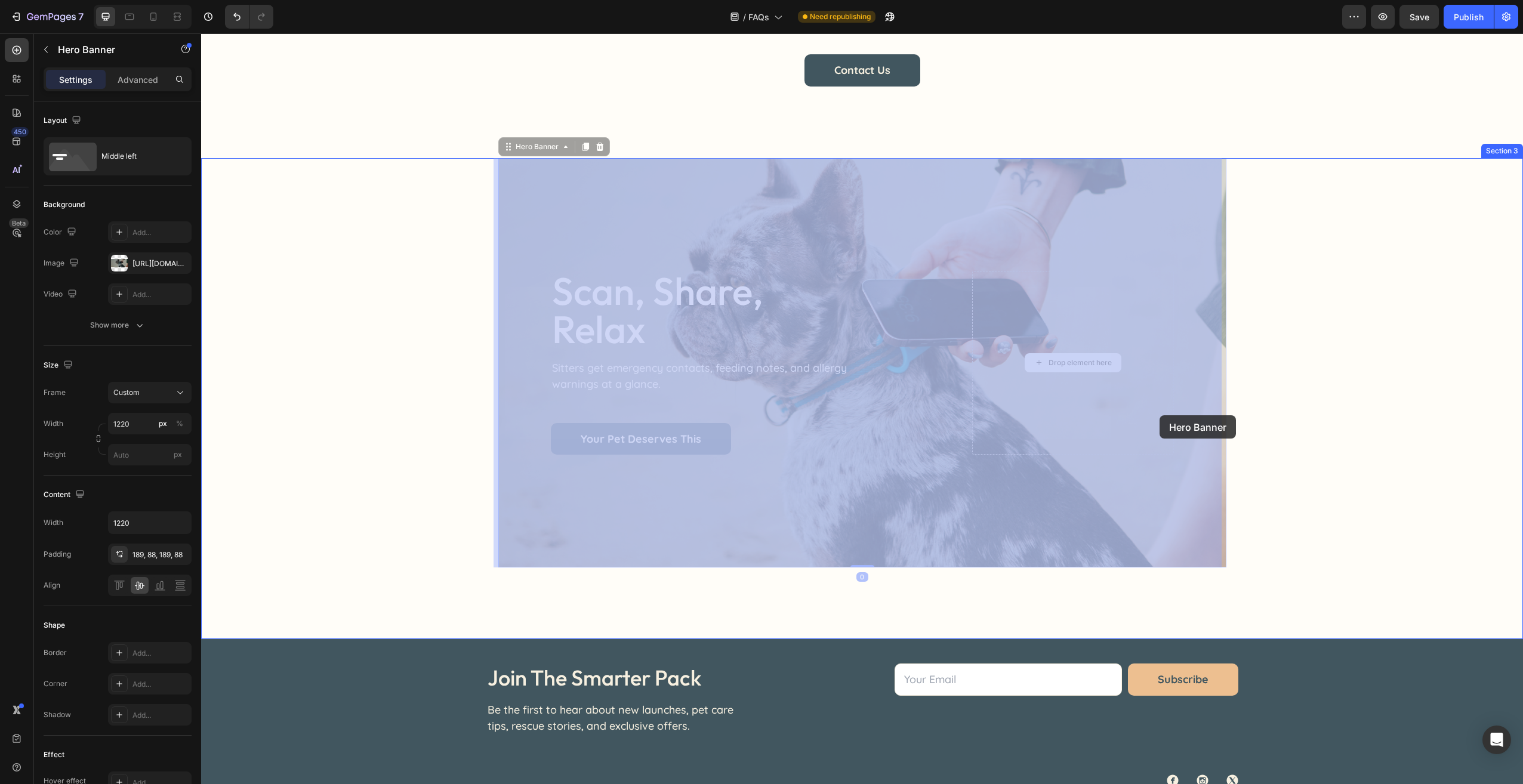
drag, startPoint x: 1148, startPoint y: 416, endPoint x: 1160, endPoint y: 415, distance: 12.0
drag, startPoint x: 1149, startPoint y: 413, endPoint x: 1162, endPoint y: 412, distance: 13.0
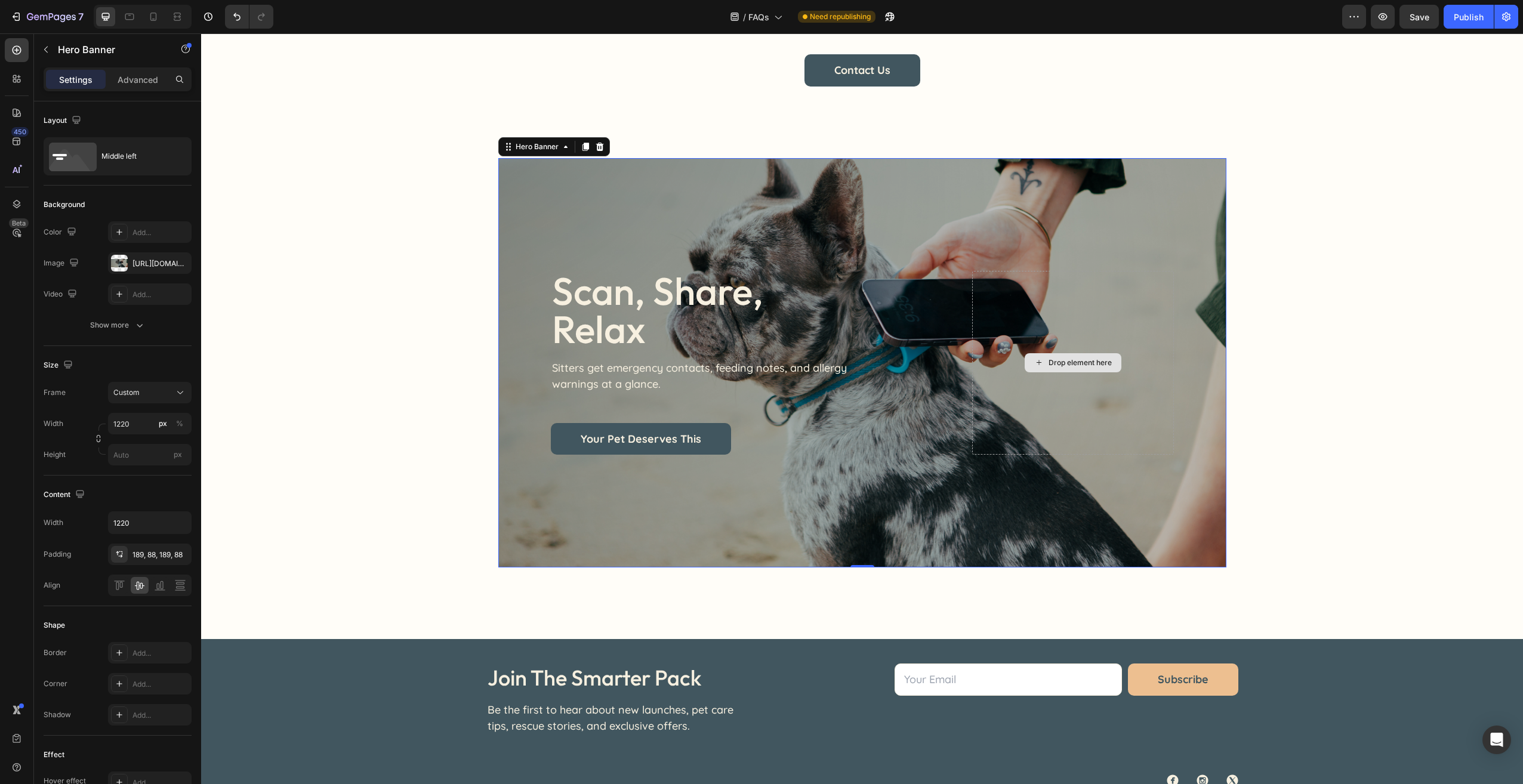
click at [1158, 410] on div "Drop element here" at bounding box center [1072, 363] width 201 height 184
click at [159, 260] on div "[URL][DOMAIN_NAME]" at bounding box center [149, 264] width 35 height 10
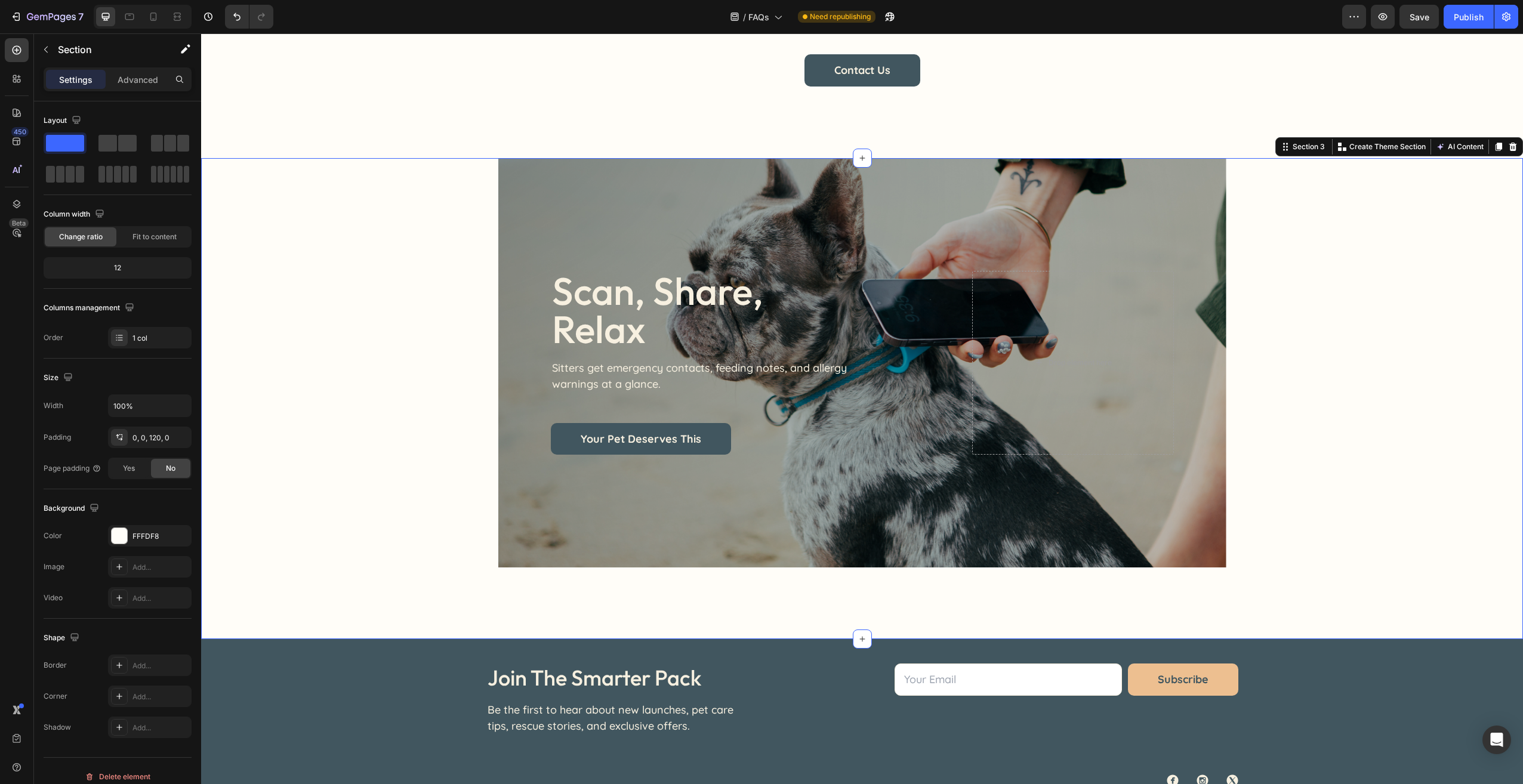
click at [439, 237] on div "scan, share, relax Heading Sitters get emergency contacts, feeding notes, and a…" at bounding box center [862, 363] width 1321 height 410
click at [579, 299] on h2 "scan, share, relax" at bounding box center [706, 310] width 312 height 79
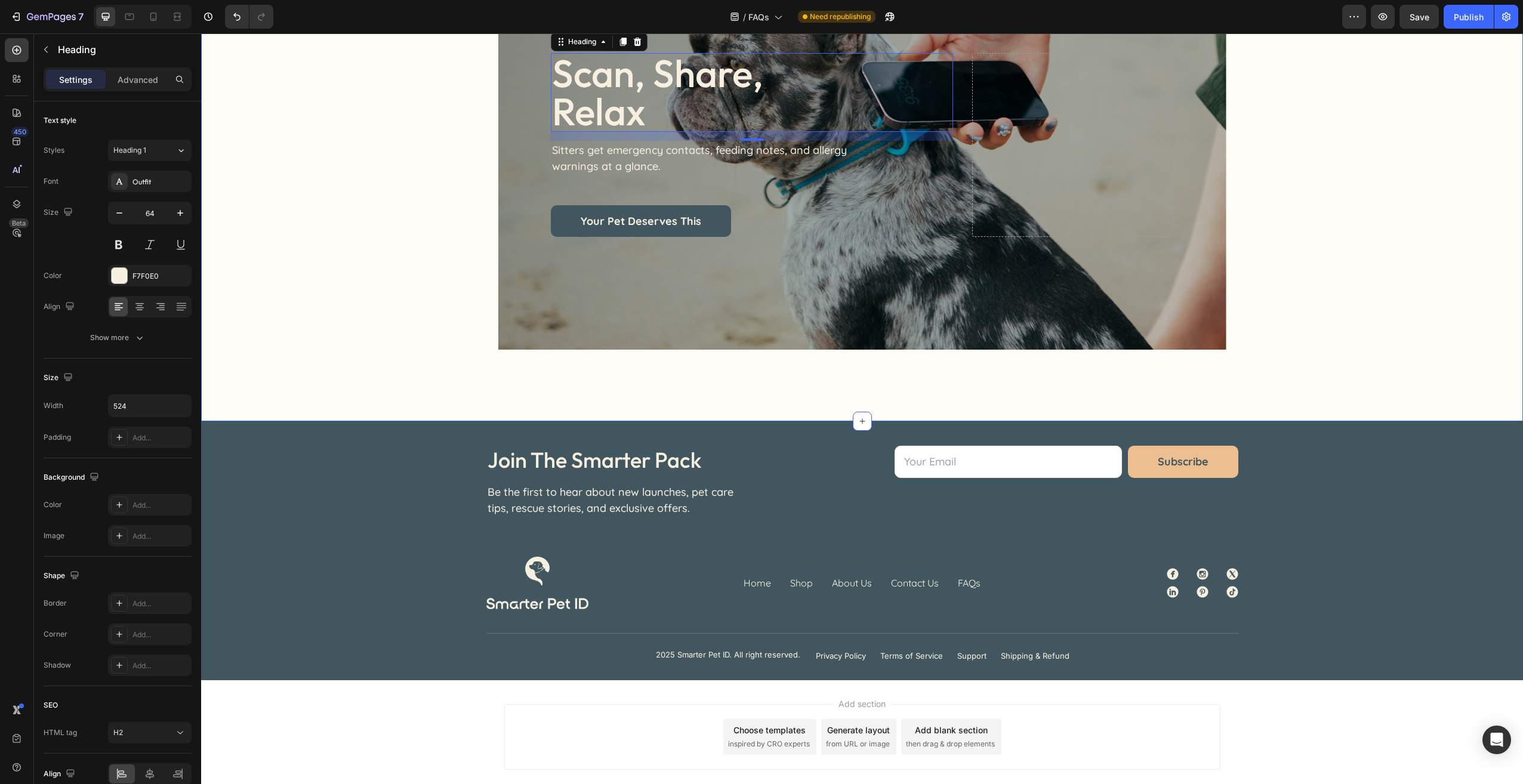
scroll to position [914, 0]
